Goal: Task Accomplishment & Management: Complete application form

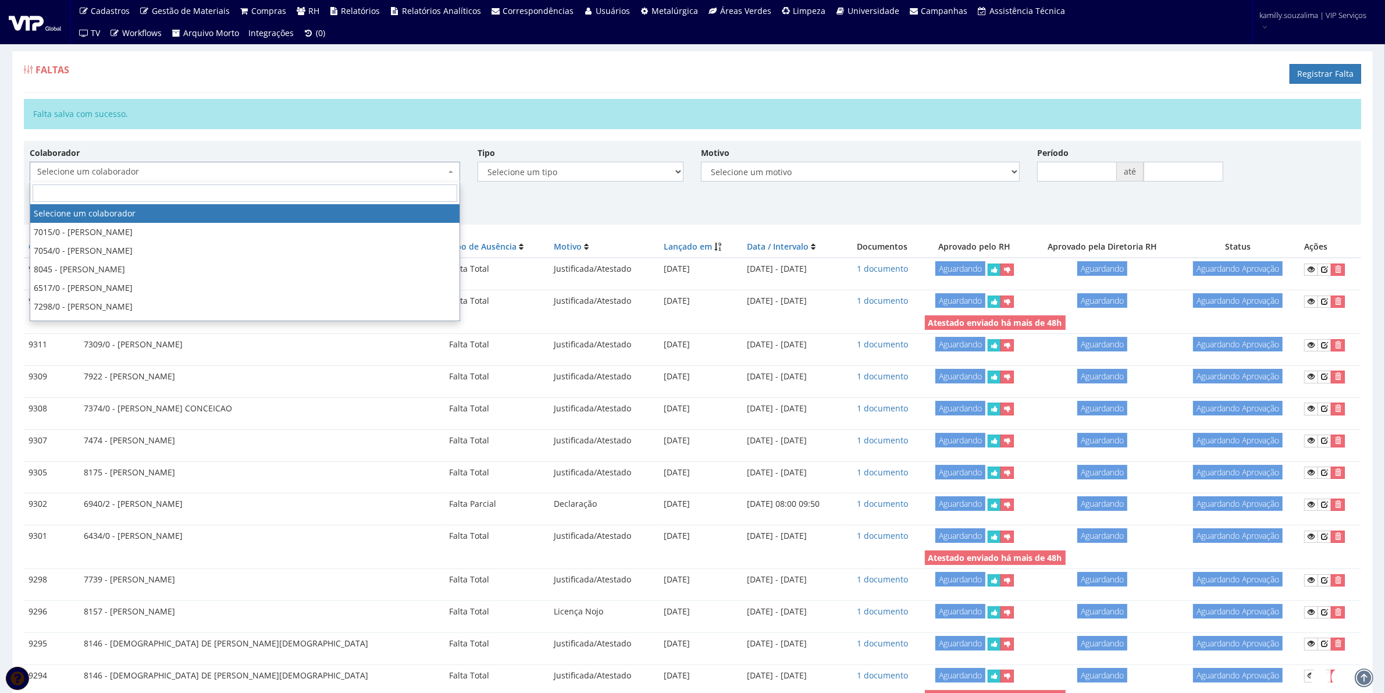
click at [350, 170] on span "Selecione um colaborador" at bounding box center [241, 172] width 408 height 12
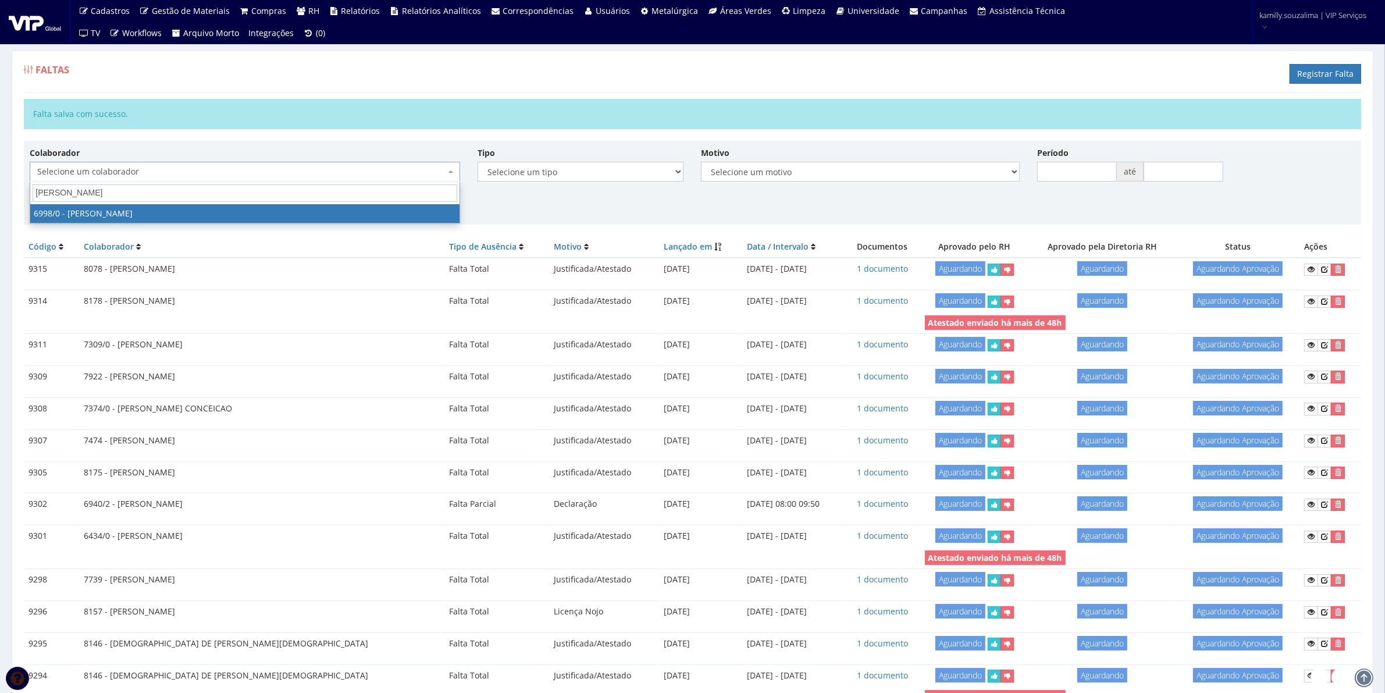
type input "antonio ve"
select select "305"
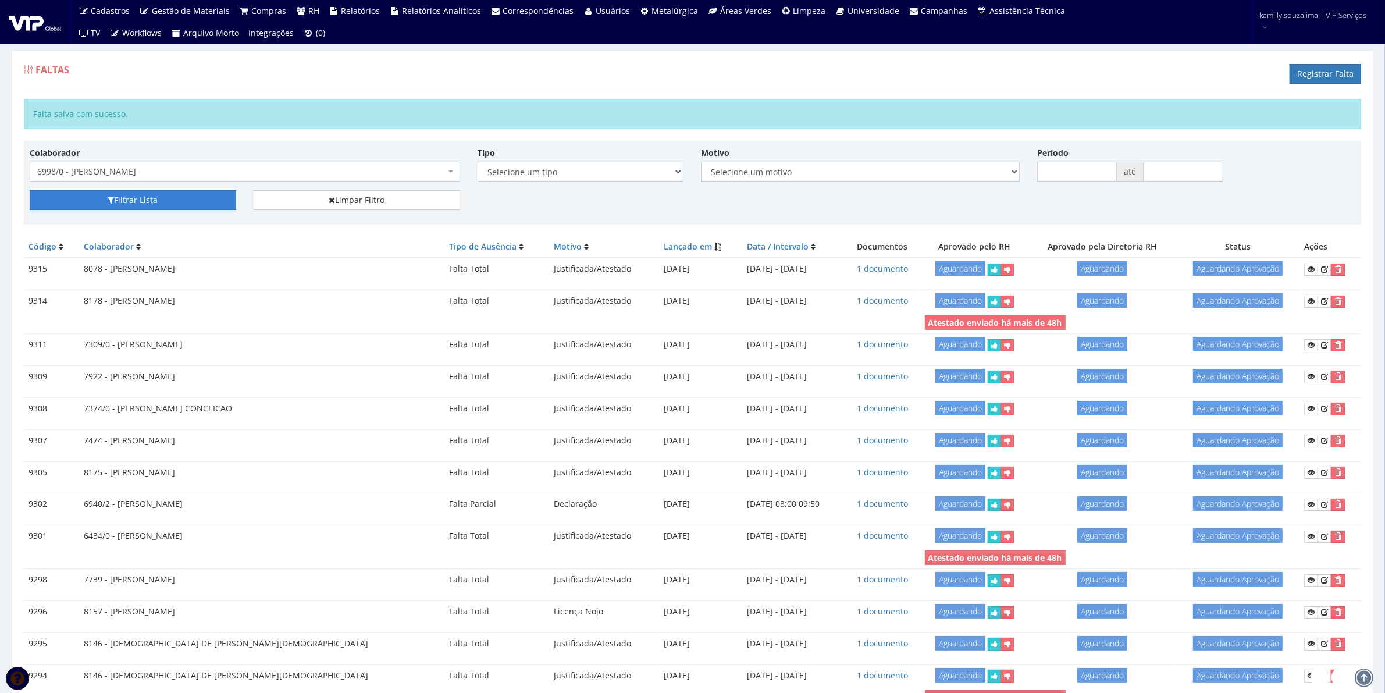
click at [109, 200] on icon "submit" at bounding box center [111, 200] width 6 height 8
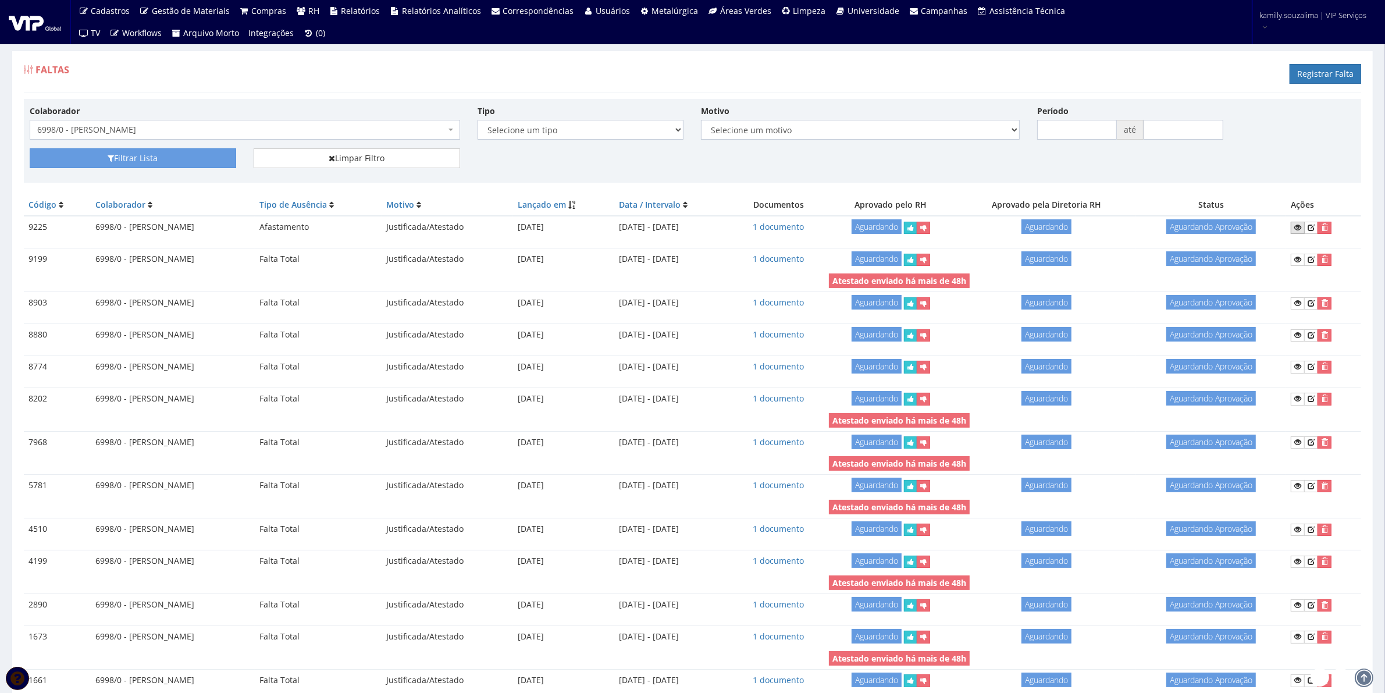
click at [1302, 230] on icon at bounding box center [1298, 227] width 7 height 8
click at [1315, 227] on icon at bounding box center [1311, 227] width 7 height 8
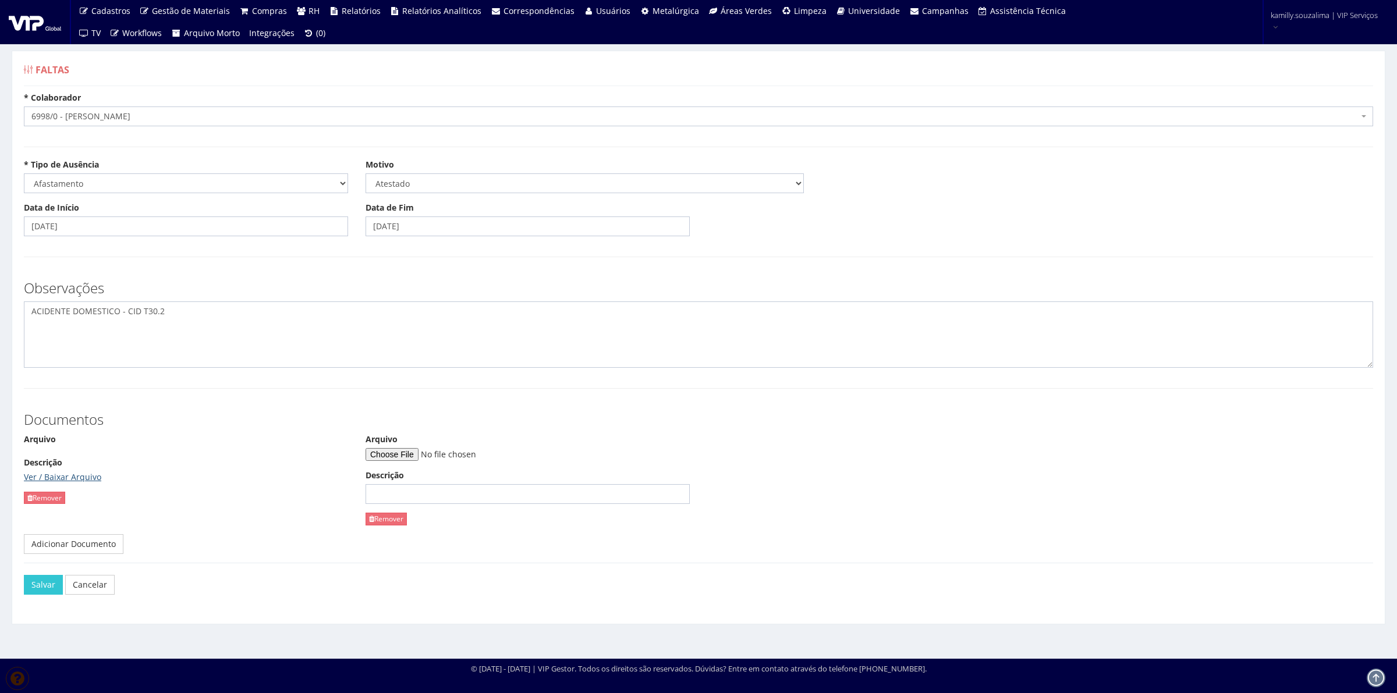
click at [79, 475] on link "Ver / Baixar Arquivo" at bounding box center [62, 476] width 77 height 11
click at [395, 453] on input "Arquivo" at bounding box center [444, 454] width 158 height 13
type input "C:\fakepath\WhatsApp Image 2025-07-30 at 11.09.00 (1).pdf"
click at [35, 591] on button "Salvar" at bounding box center [43, 585] width 39 height 20
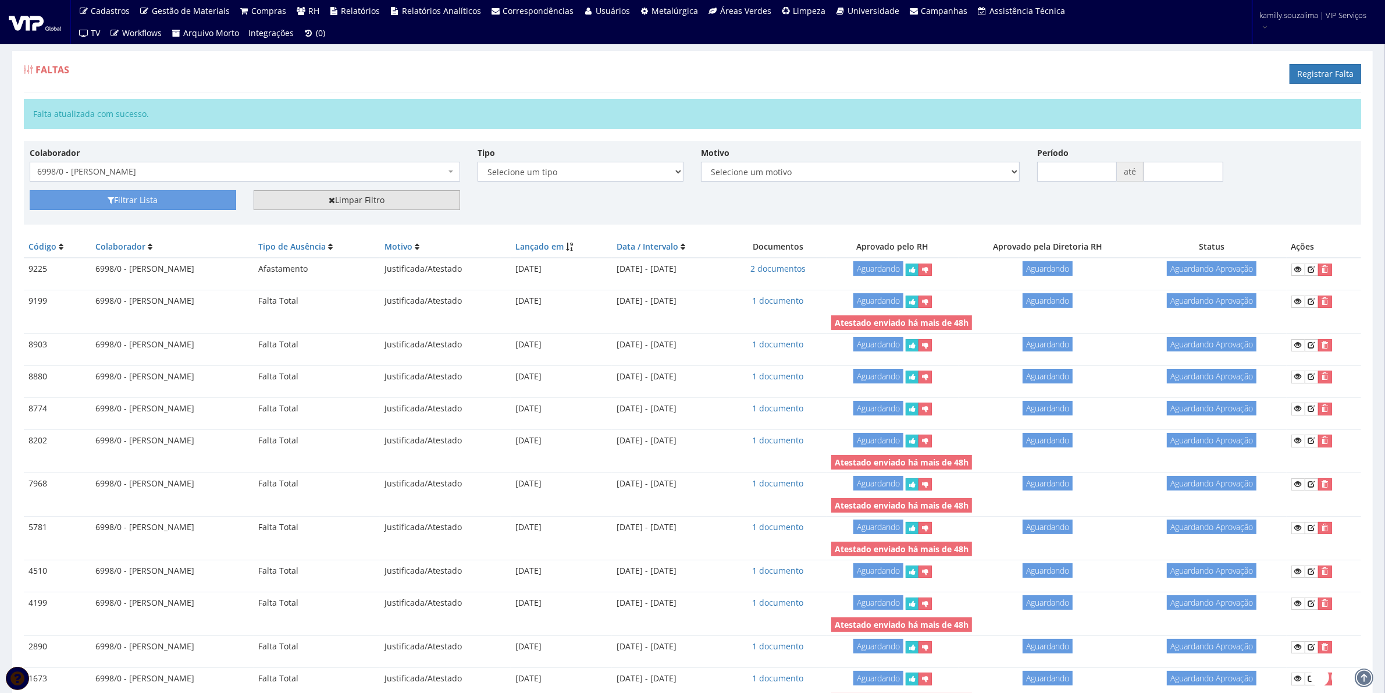
click at [350, 195] on link "Limpar Filtro" at bounding box center [357, 200] width 207 height 20
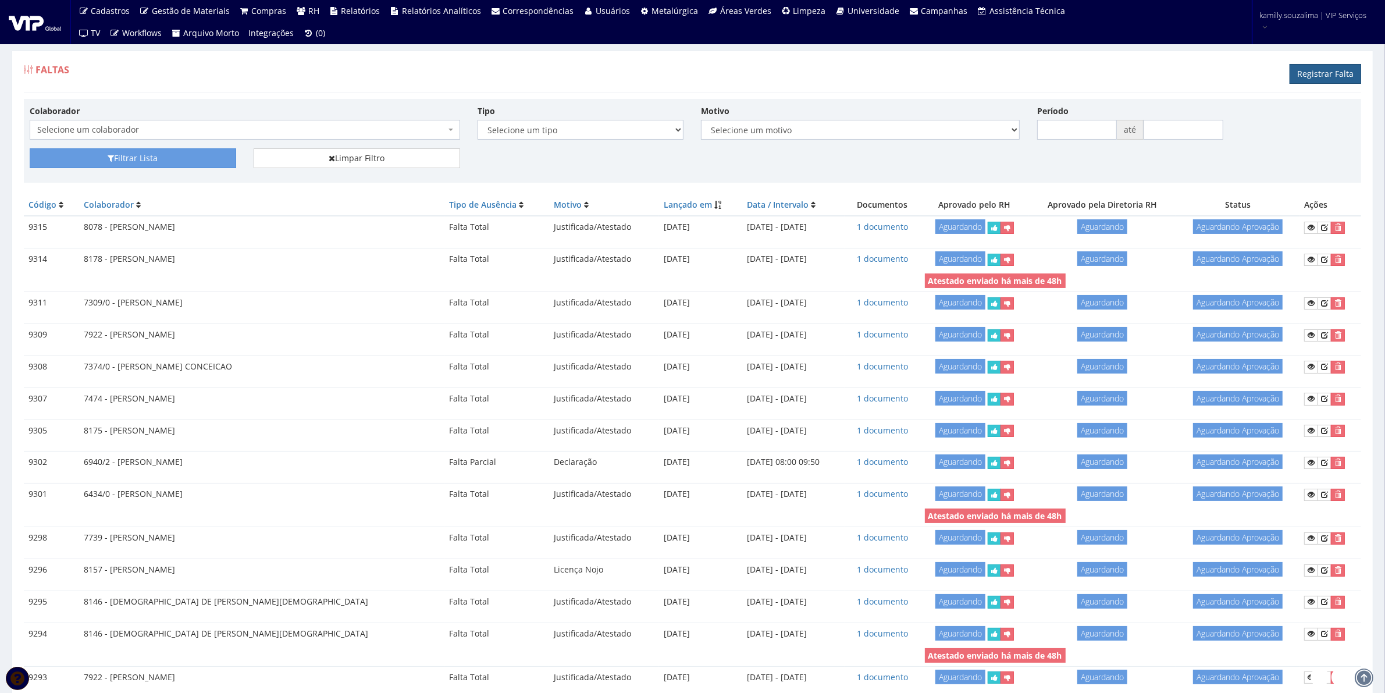
click at [1322, 68] on link "Registrar Falta" at bounding box center [1326, 74] width 72 height 20
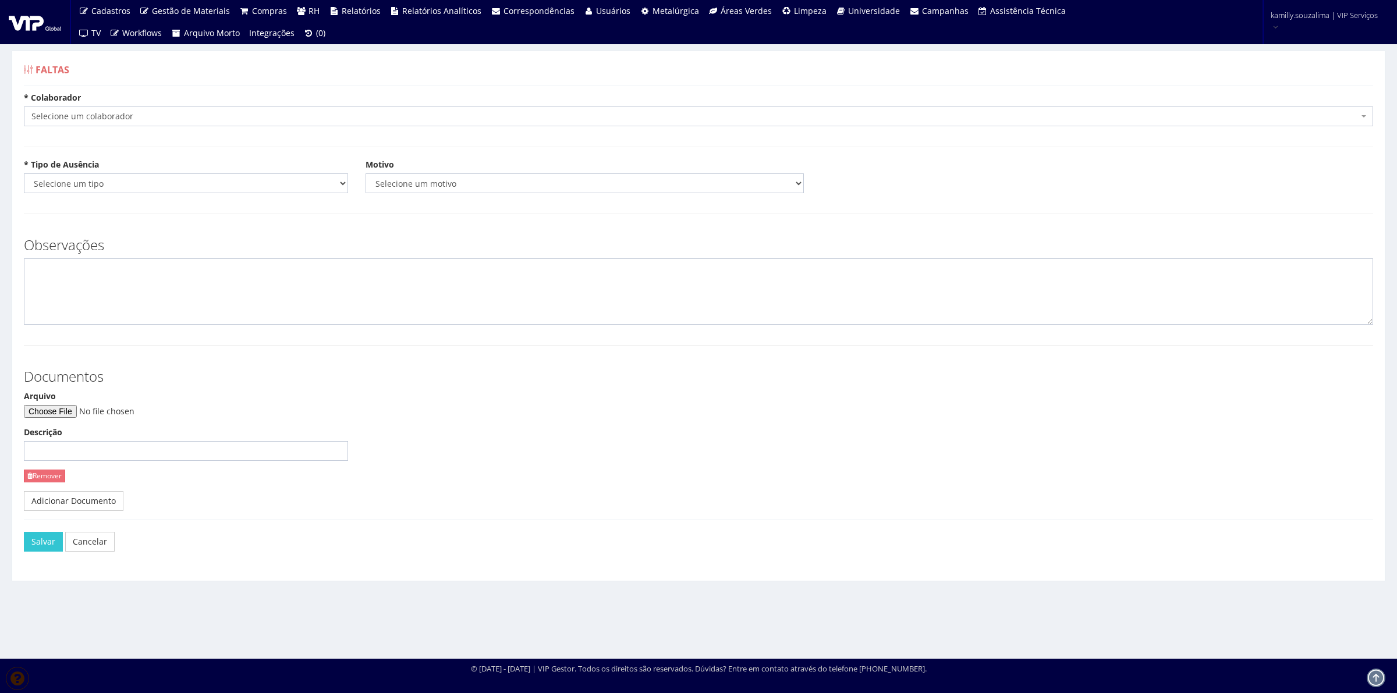
click at [114, 120] on span "Selecione um colaborador" at bounding box center [694, 117] width 1327 height 12
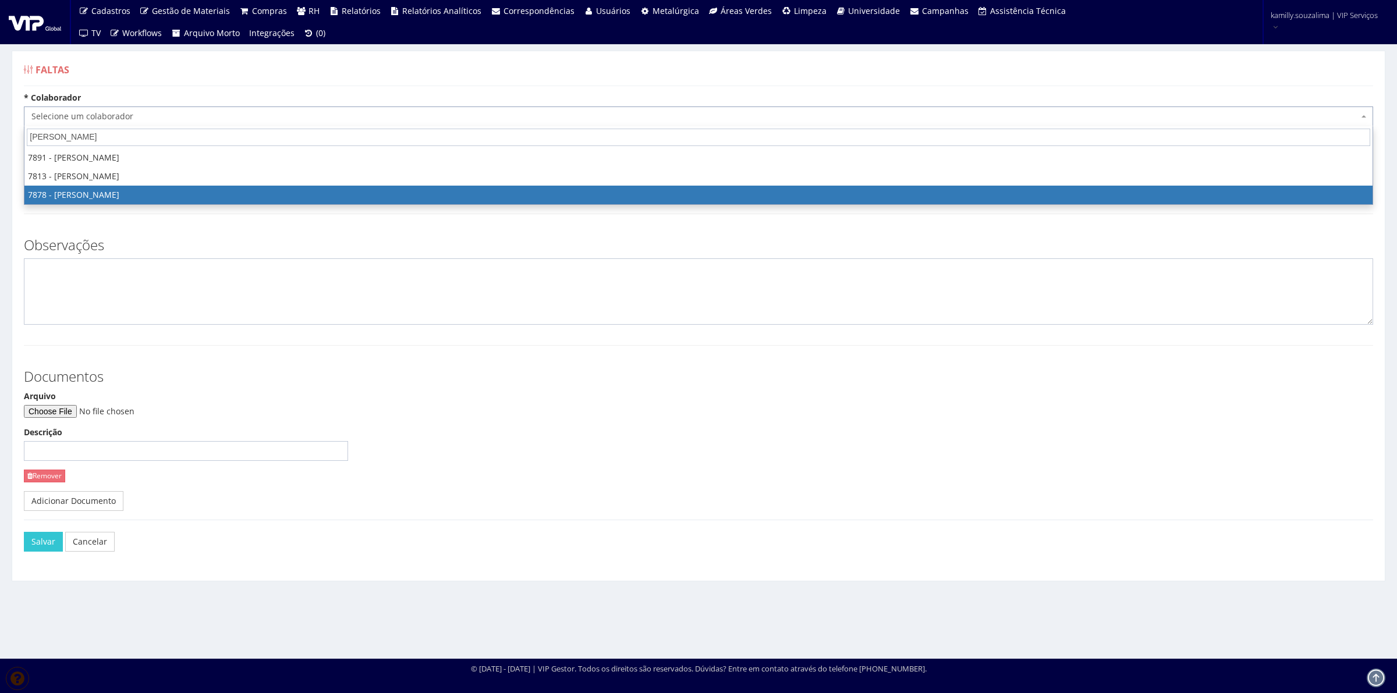
type input "pedro henrique"
drag, startPoint x: 136, startPoint y: 196, endPoint x: 118, endPoint y: 191, distance: 18.1
select select "2791"
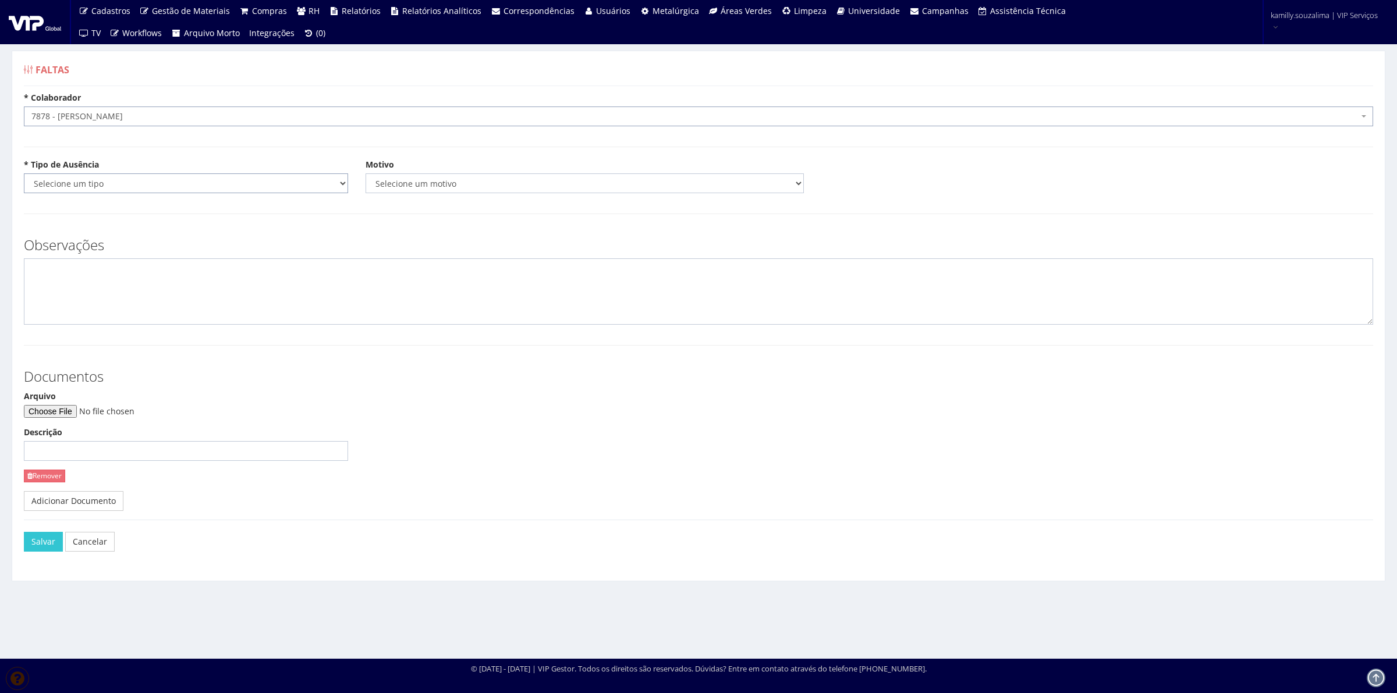
click at [98, 181] on select "Selecione um tipo Falta Total Falta Parcial Afastamento Férias" at bounding box center [186, 183] width 324 height 20
select select "total"
click at [24, 173] on select "Selecione um tipo Falta Total Falta Parcial Afastamento Férias" at bounding box center [186, 183] width 324 height 20
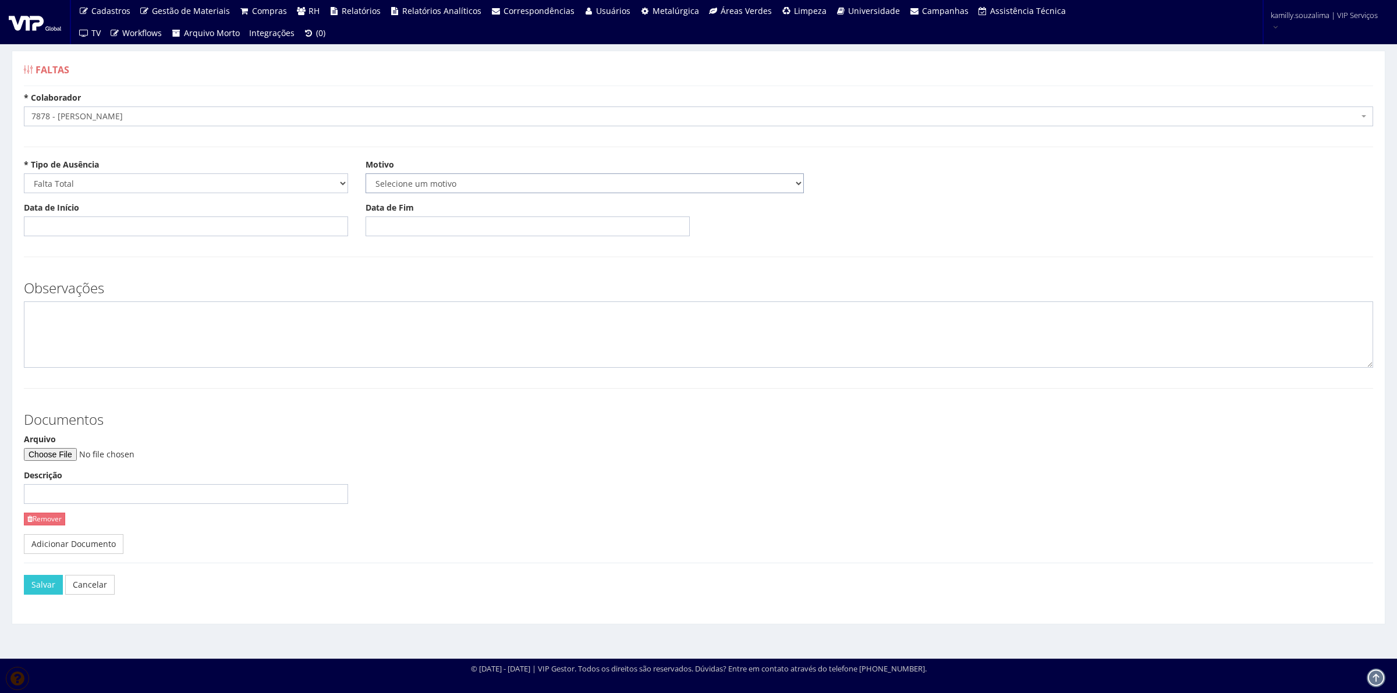
click at [391, 190] on select "Selecione um motivo Acidente Atestado Atraso Declaração Determinação Judicial D…" at bounding box center [584, 183] width 438 height 20
select select "atestado"
click at [365, 173] on select "Selecione um motivo Acidente Atestado Atraso Declaração Determinação Judicial D…" at bounding box center [584, 183] width 438 height 20
click at [173, 234] on input "Data de Início" at bounding box center [186, 226] width 324 height 20
type input "09/08/2025"
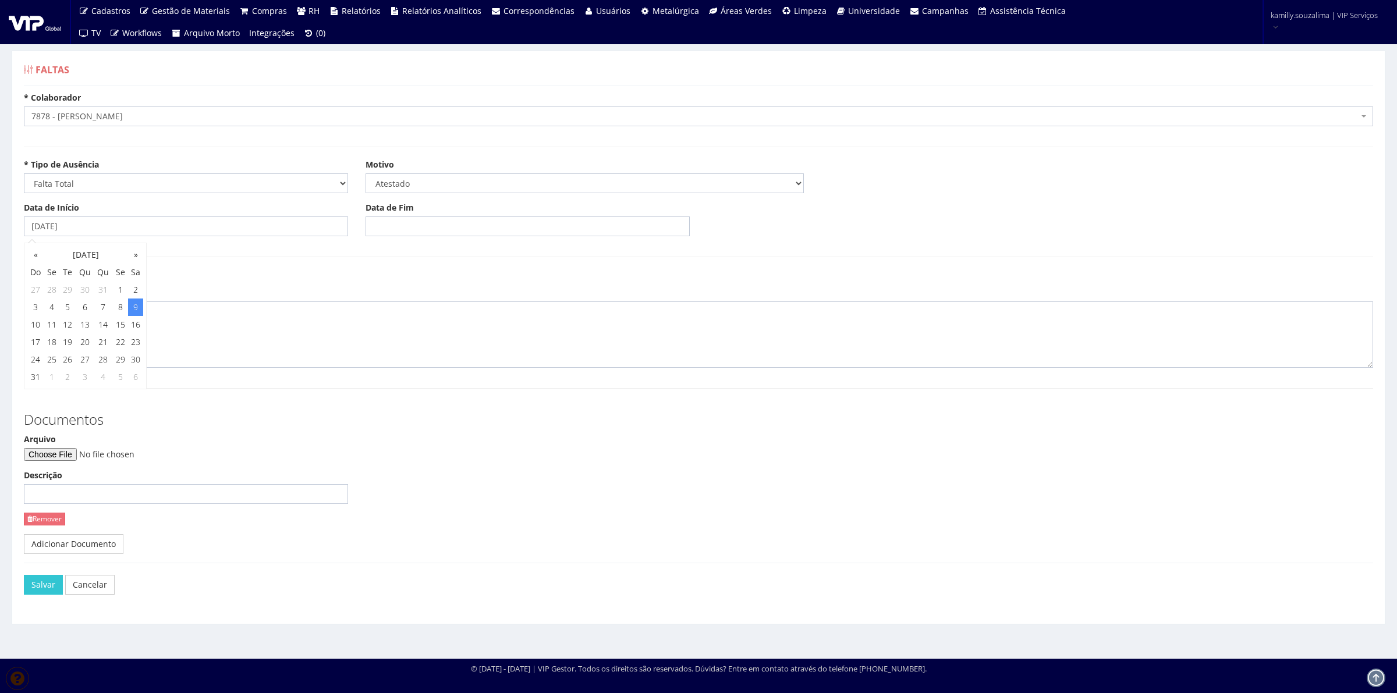
drag, startPoint x: 380, startPoint y: 214, endPoint x: 440, endPoint y: 201, distance: 61.7
click at [390, 210] on label "Data de Fim" at bounding box center [389, 208] width 48 height 12
click at [449, 222] on input "Data de Fim" at bounding box center [527, 226] width 324 height 20
type input "09/08/2025"
click at [169, 316] on textarea at bounding box center [698, 334] width 1349 height 66
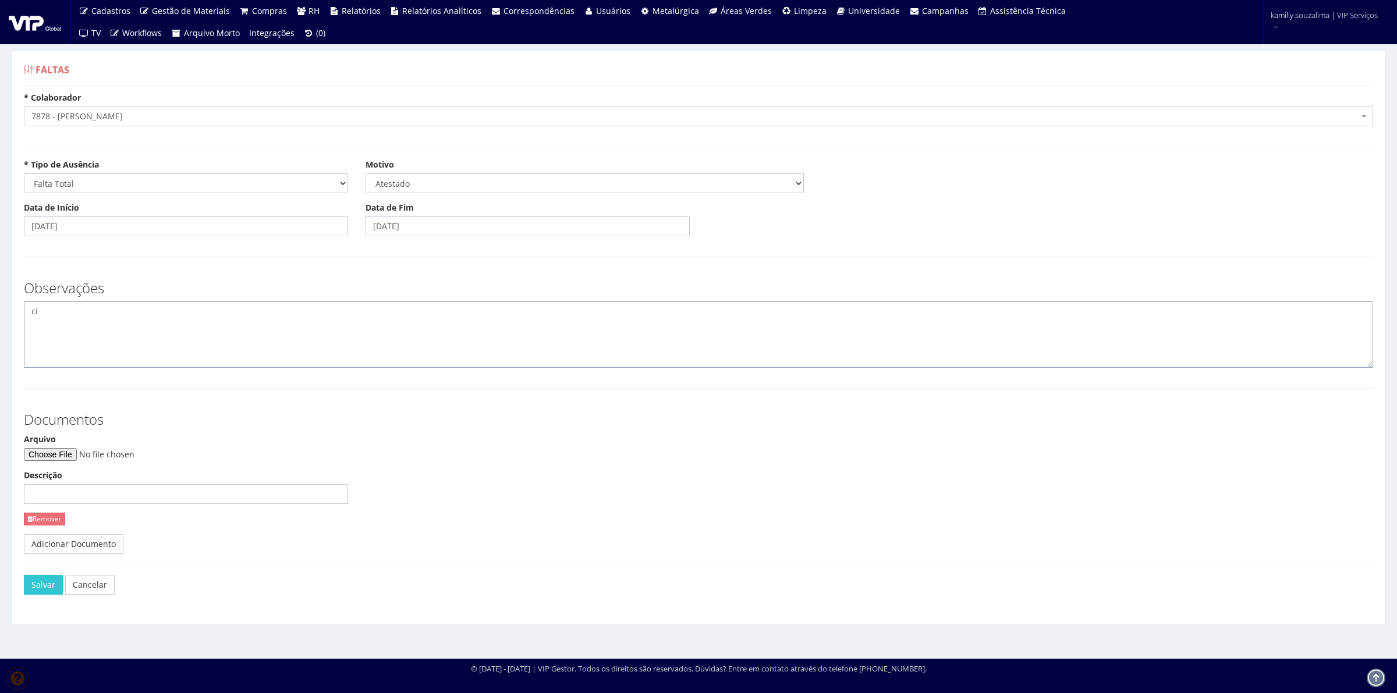
type textarea "c"
type textarea "CID: A09"
click at [89, 454] on input "Arquivo" at bounding box center [103, 454] width 158 height 13
click at [79, 453] on input "Arquivo" at bounding box center [103, 454] width 158 height 13
type input "C:\fakepath\Atestado médico- Pedro Henrique Souza .pdf"
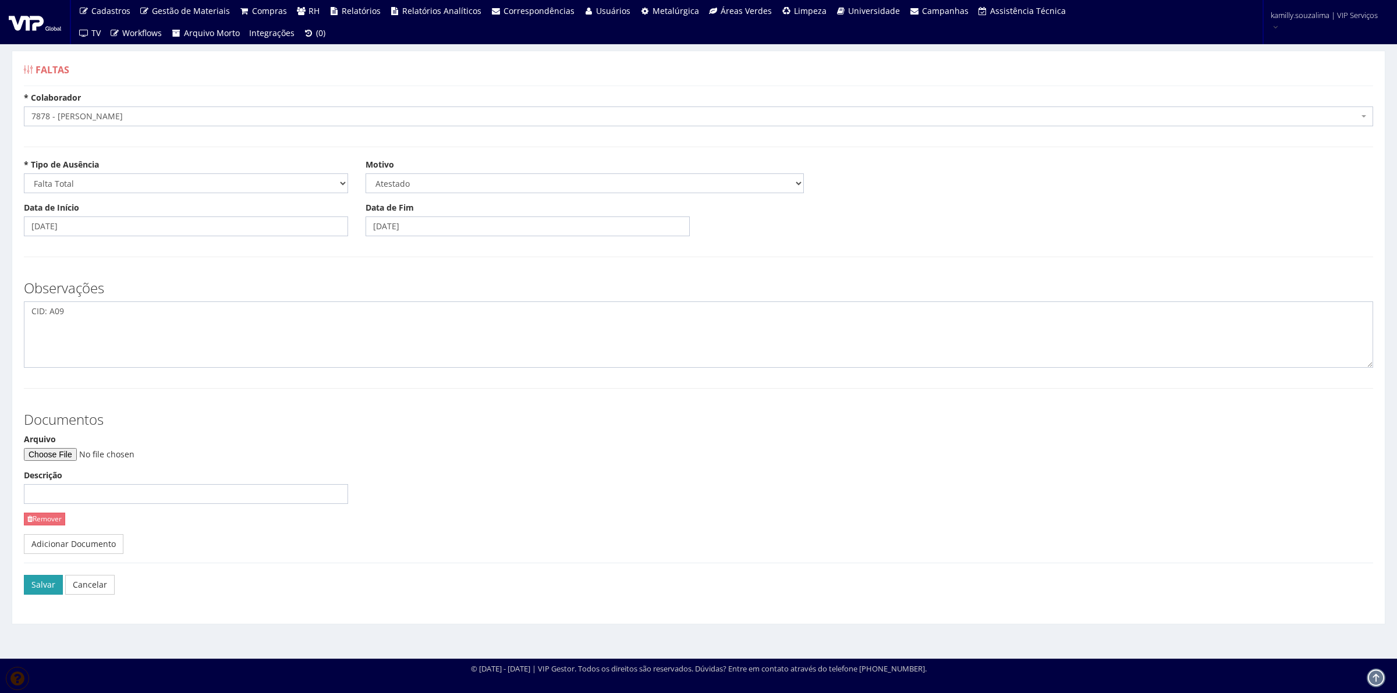
drag, startPoint x: 42, startPoint y: 584, endPoint x: 153, endPoint y: 518, distance: 128.6
click at [42, 582] on button "Salvar" at bounding box center [43, 585] width 39 height 20
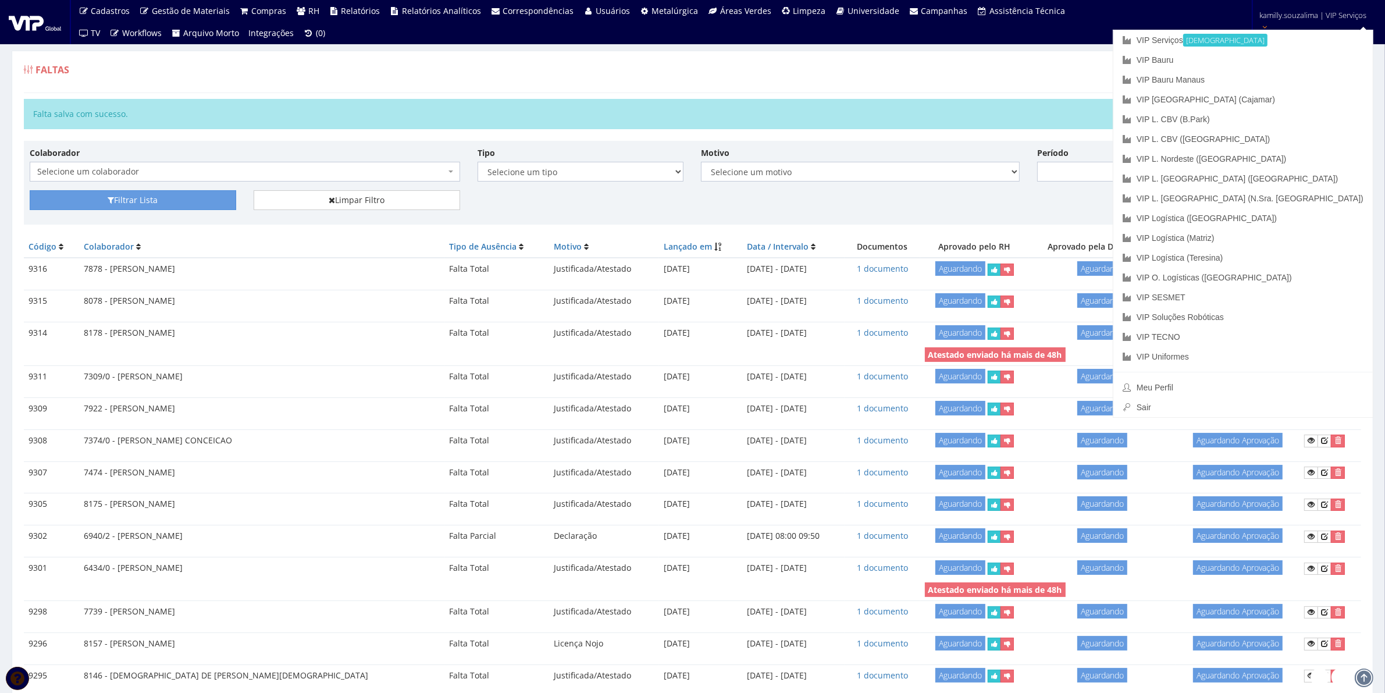
drag, startPoint x: 1051, startPoint y: 91, endPoint x: 1165, endPoint y: 91, distance: 114.0
click at [1053, 91] on div "Faltas Registrar Falta" at bounding box center [693, 75] width 1338 height 35
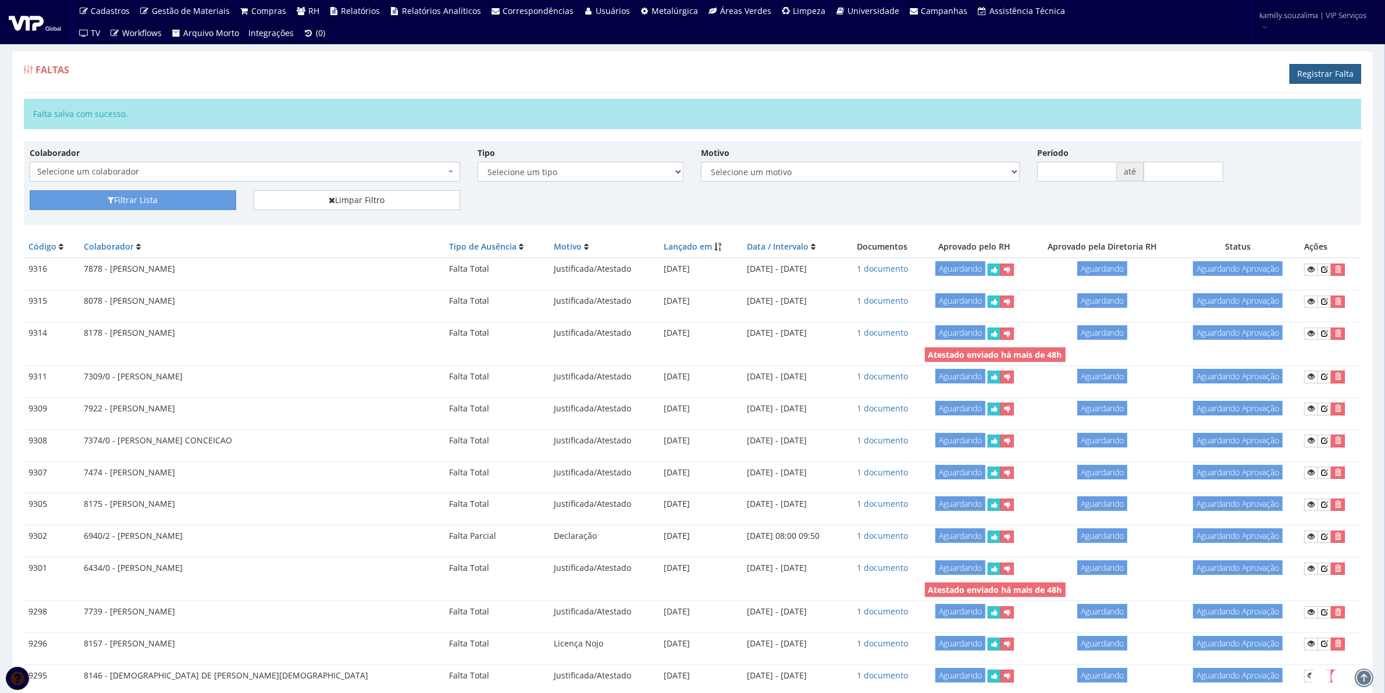
click at [1331, 68] on link "Registrar Falta" at bounding box center [1326, 74] width 72 height 20
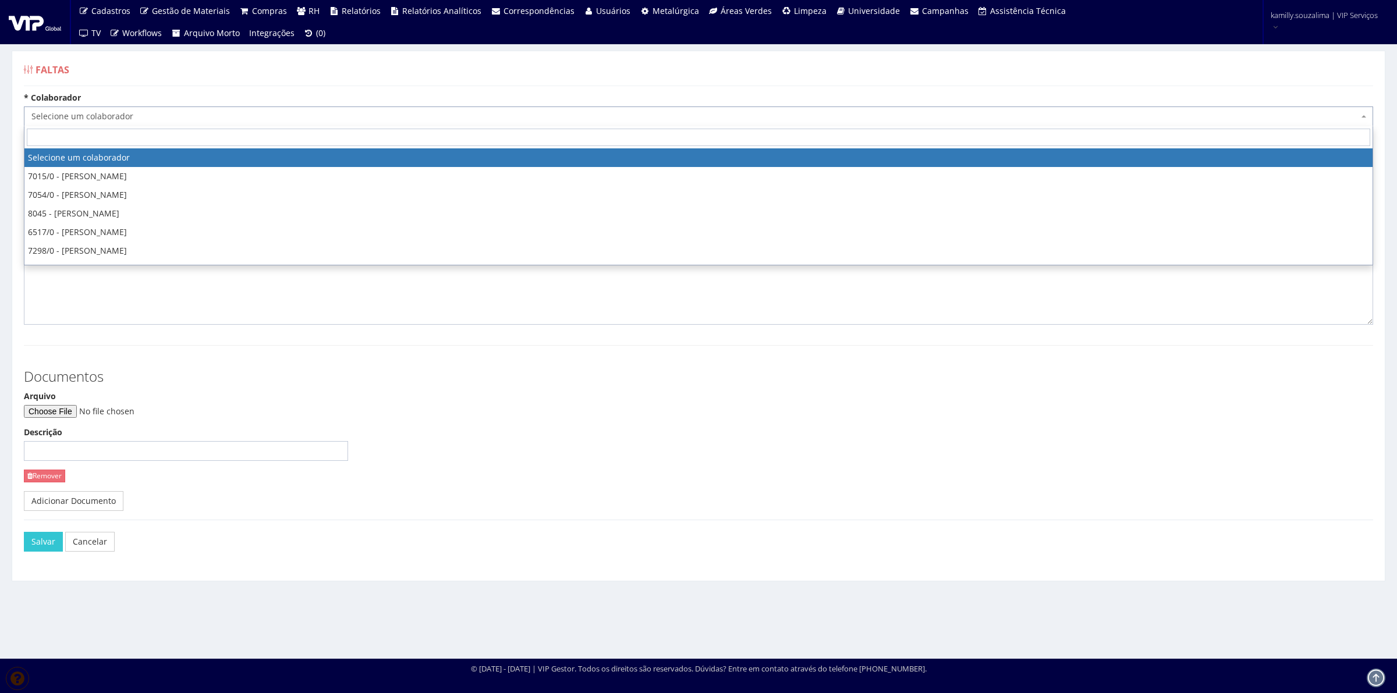
click at [112, 123] on span "Selecione um colaborador" at bounding box center [698, 116] width 1349 height 20
type input "v"
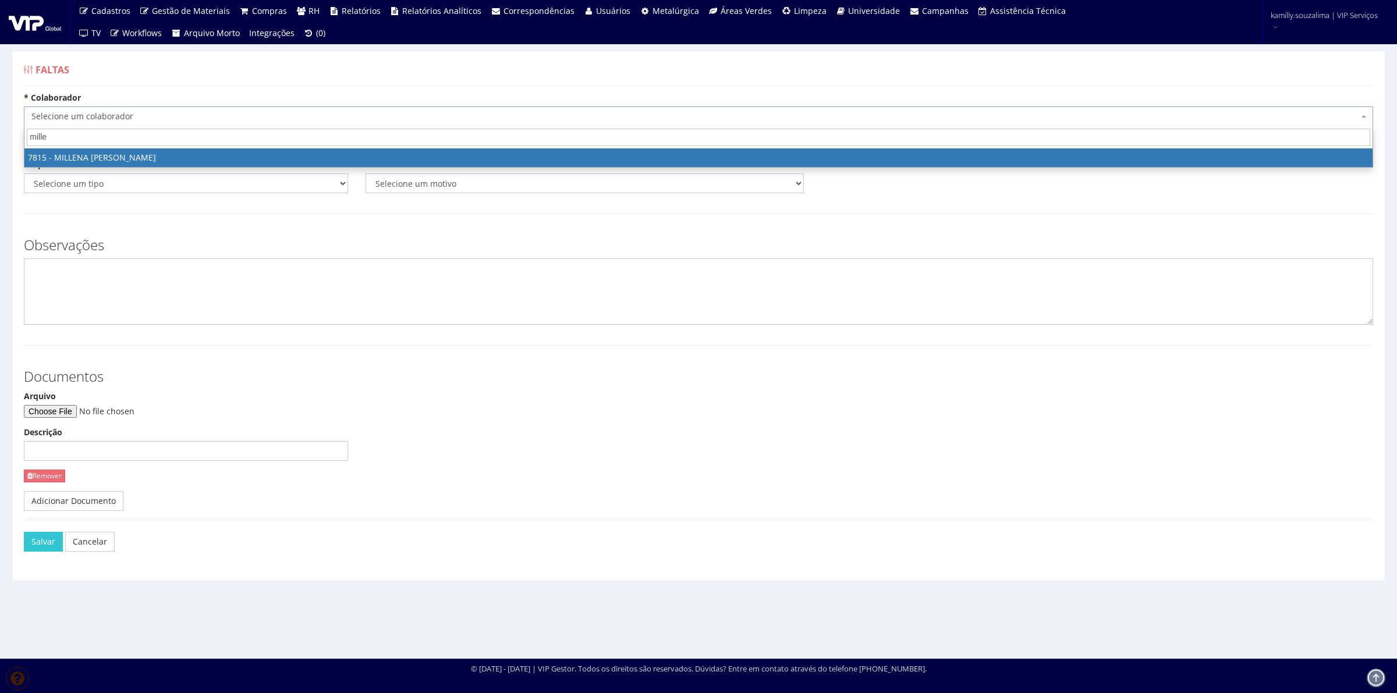
type input "mille"
select select "2597"
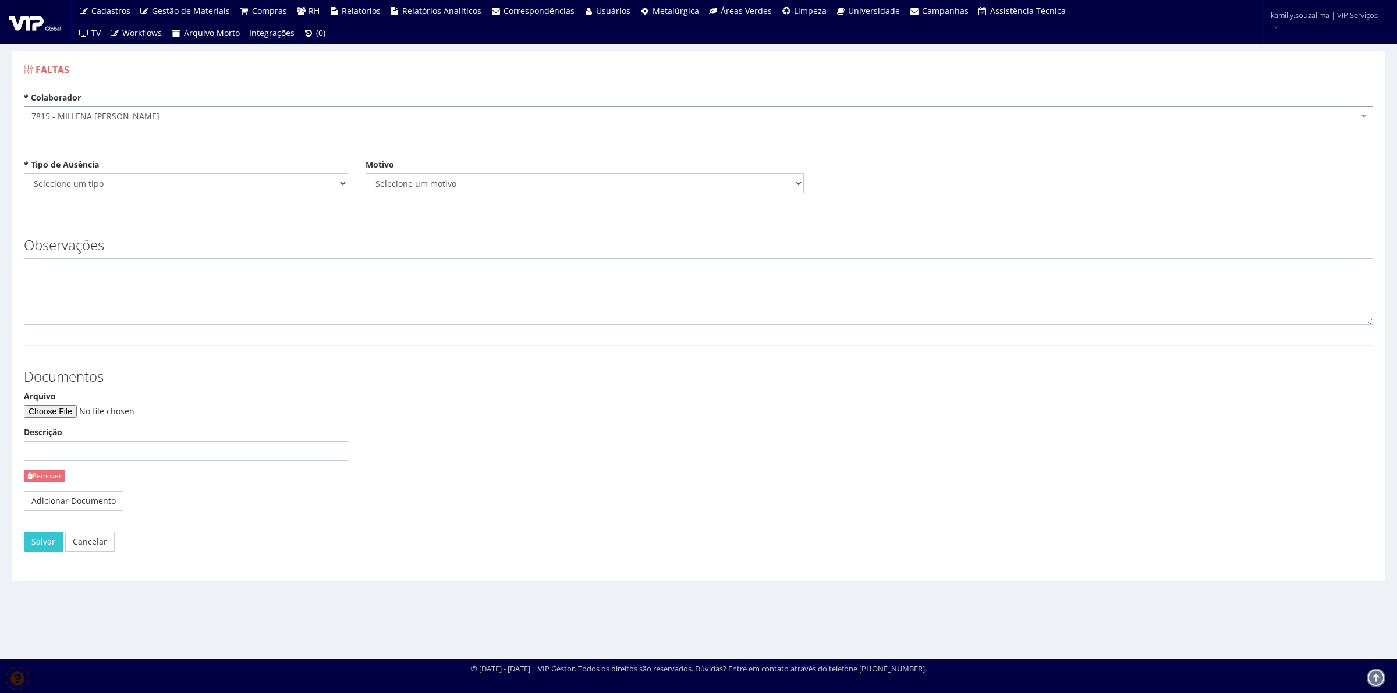
click at [114, 197] on div "* Tipo de Ausência Selecione um tipo Falta Total Falta Parcial Afastamento Féri…" at bounding box center [698, 180] width 1366 height 43
click at [111, 184] on select "Selecione um tipo Falta Total Falta Parcial Afastamento Férias" at bounding box center [186, 183] width 324 height 20
select select "total"
click at [24, 173] on select "Selecione um tipo Falta Total Falta Parcial Afastamento Férias" at bounding box center [186, 183] width 324 height 20
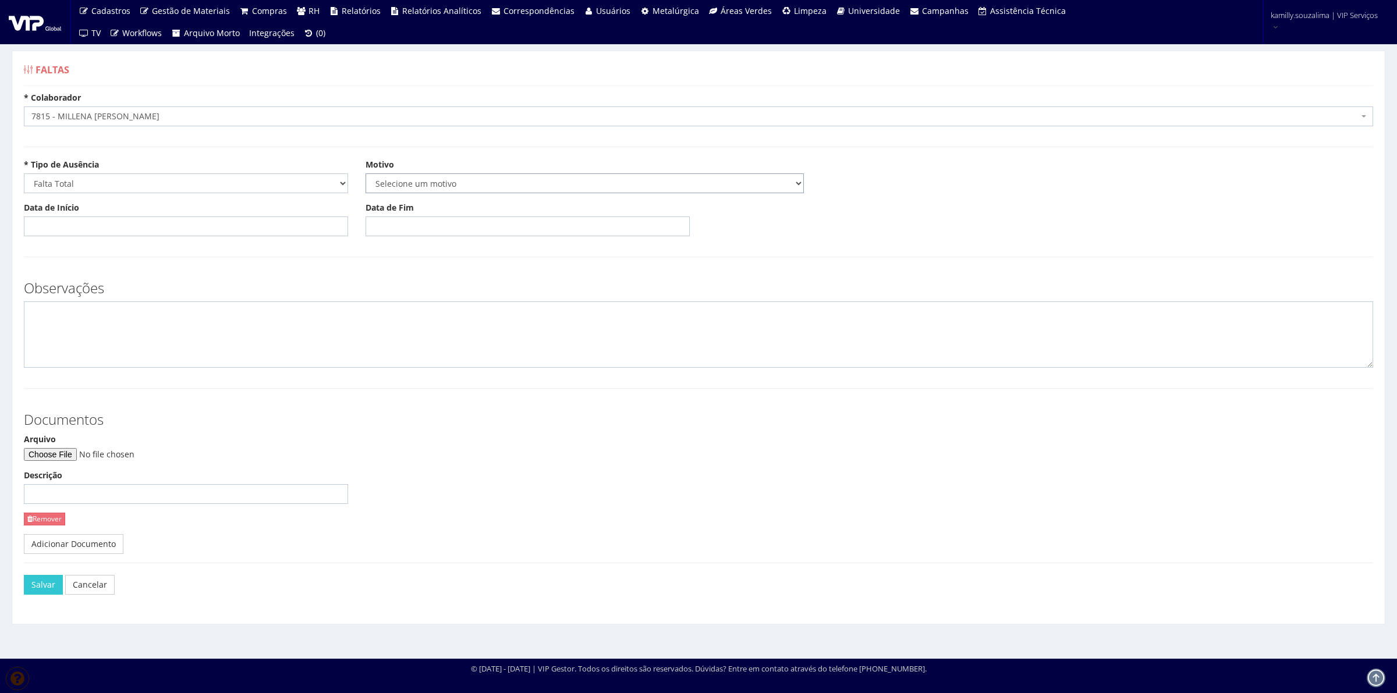
click at [428, 179] on select "Selecione um motivo Acidente Atestado Atraso Declaração Determinação Judicial D…" at bounding box center [584, 183] width 438 height 20
select select "atestado"
click at [365, 173] on select "Selecione um motivo Acidente Atestado Atraso Declaração Determinação Judicial D…" at bounding box center [584, 183] width 438 height 20
click at [175, 228] on input "Data de Início" at bounding box center [186, 226] width 324 height 20
click at [106, 180] on select "Selecione um tipo Falta Total Falta Parcial Afastamento Férias" at bounding box center [186, 183] width 324 height 20
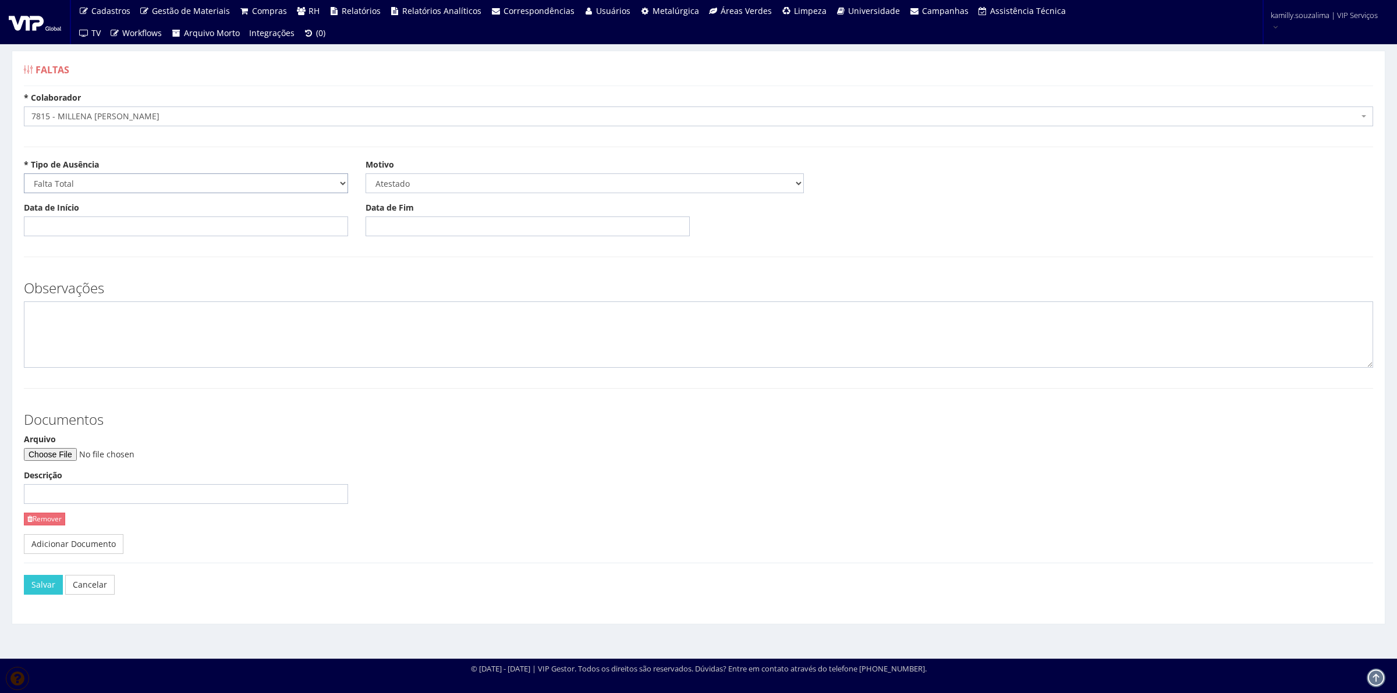
select select "parcial"
click at [24, 173] on select "Selecione um tipo Falta Total Falta Parcial Afastamento Férias" at bounding box center [186, 183] width 324 height 20
drag, startPoint x: 141, startPoint y: 231, endPoint x: 12, endPoint y: 236, distance: 129.3
click at [141, 231] on input "Data" at bounding box center [186, 226] width 324 height 20
click at [201, 233] on input "Data" at bounding box center [186, 226] width 324 height 20
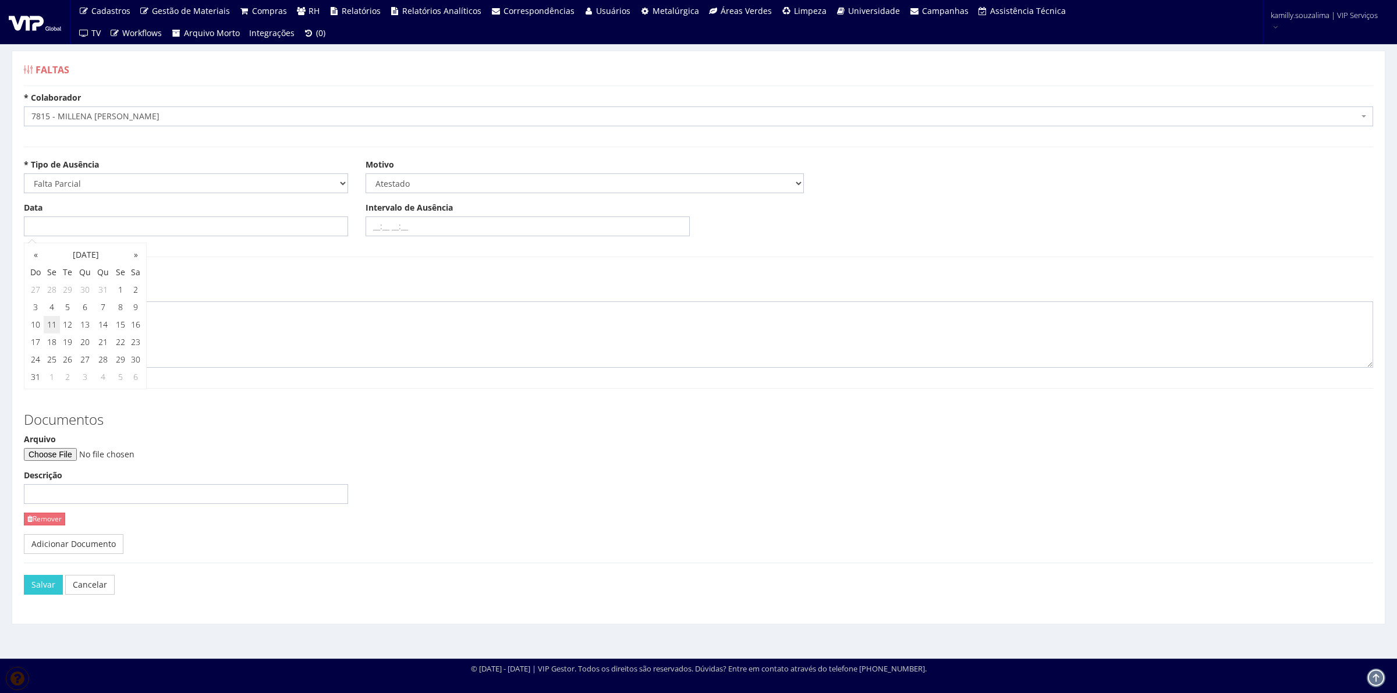
click at [56, 326] on td "11" at bounding box center [52, 324] width 16 height 17
type input "11/08/2025"
click at [394, 228] on input "Intervalo de Ausência" at bounding box center [527, 226] width 324 height 20
type input "1"
type input "09:30 11:30"
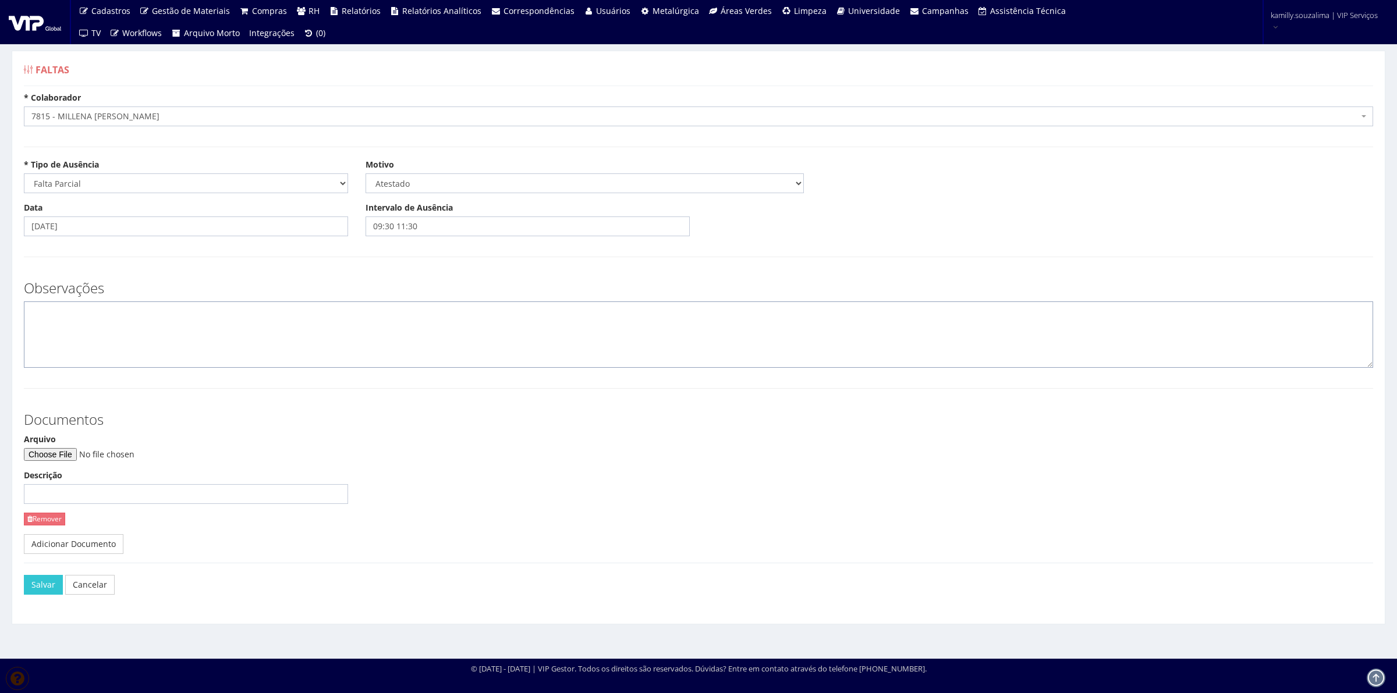
click at [220, 336] on textarea at bounding box center [698, 334] width 1349 height 66
click at [65, 453] on input "Arquivo" at bounding box center [103, 454] width 158 height 13
type input "C:\fakepath\Atestado médico- Pedro Henrique Souza .pdf"
click at [94, 313] on textarea at bounding box center [698, 334] width 1349 height 66
type textarea "c"
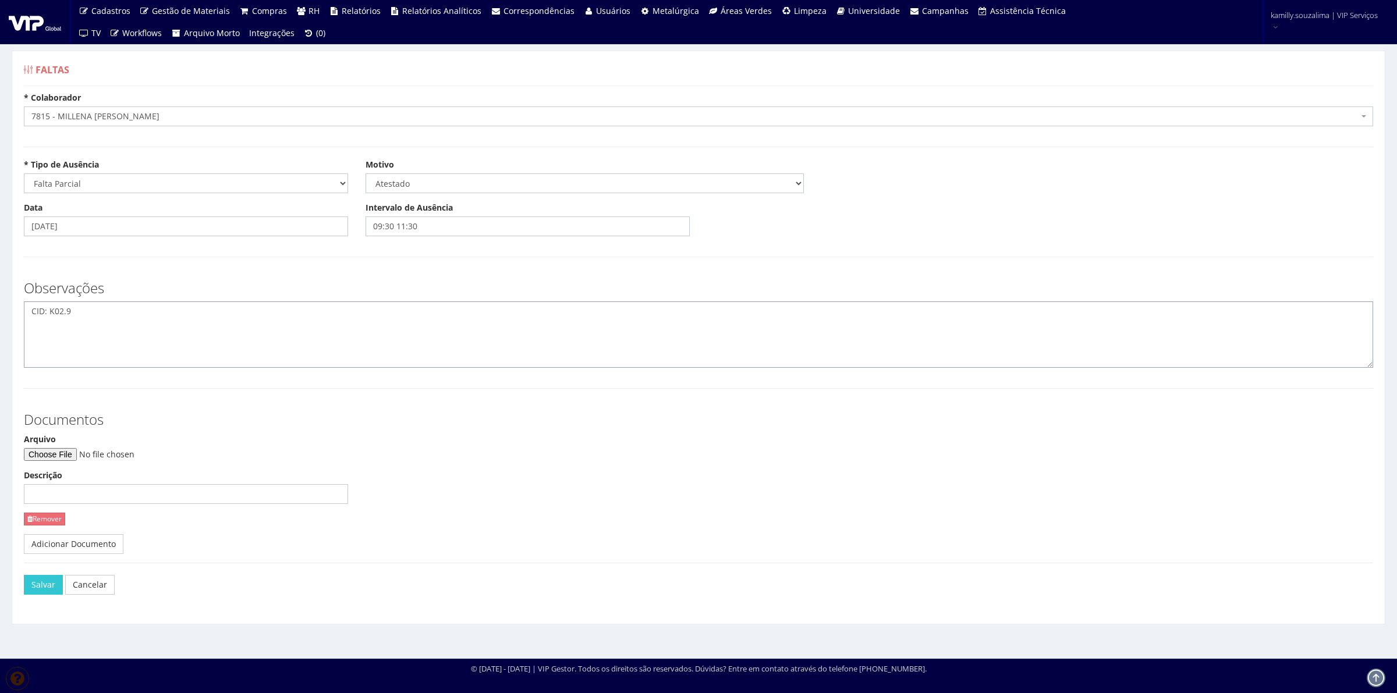
type textarea "CID: K02.9"
click at [47, 588] on button "Salvar" at bounding box center [43, 585] width 39 height 20
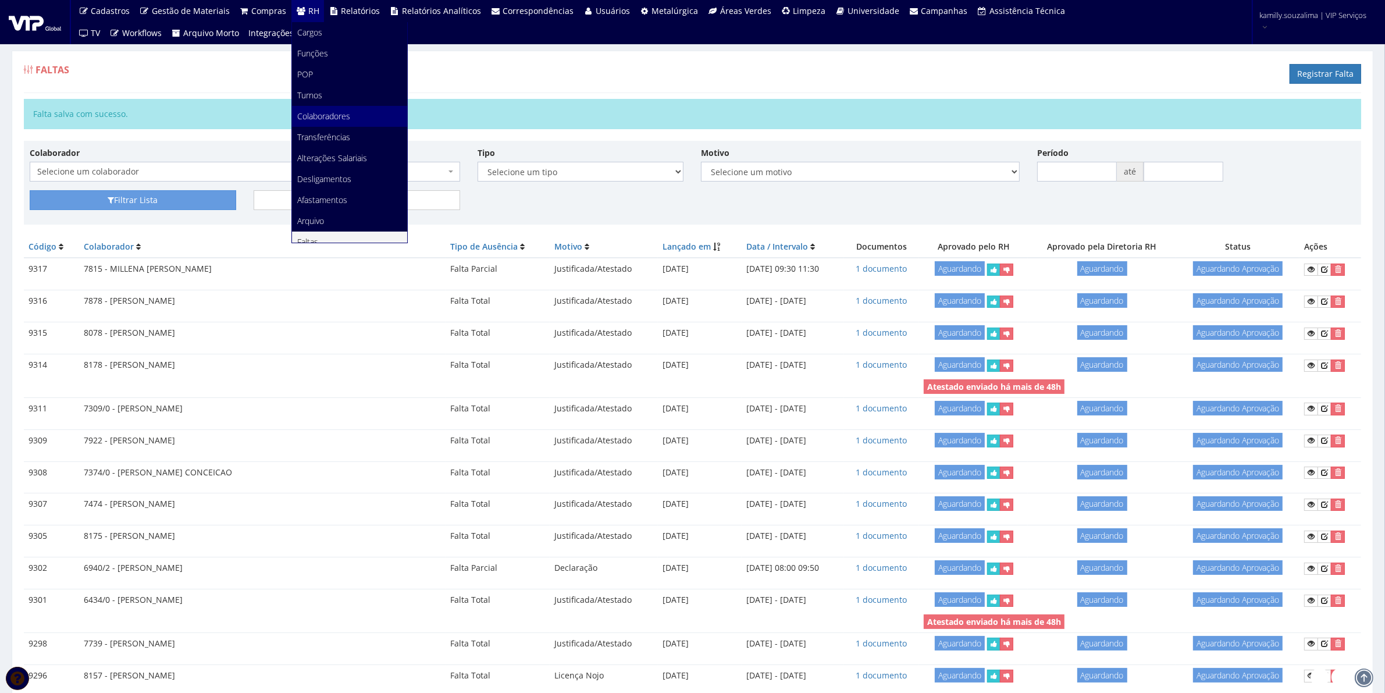
click at [318, 111] on span "Colaboradores" at bounding box center [324, 116] width 53 height 11
